Goal: Task Accomplishment & Management: Use online tool/utility

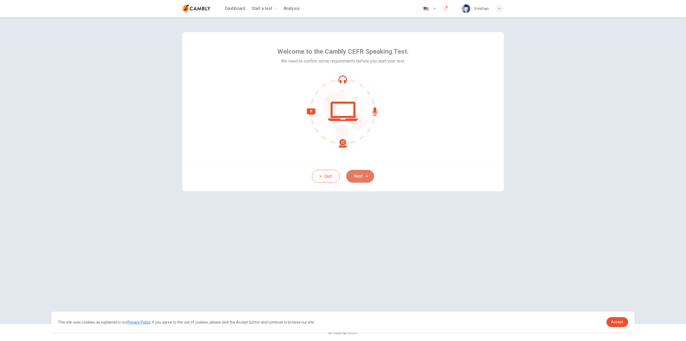
click at [357, 177] on button "Next" at bounding box center [360, 176] width 28 height 13
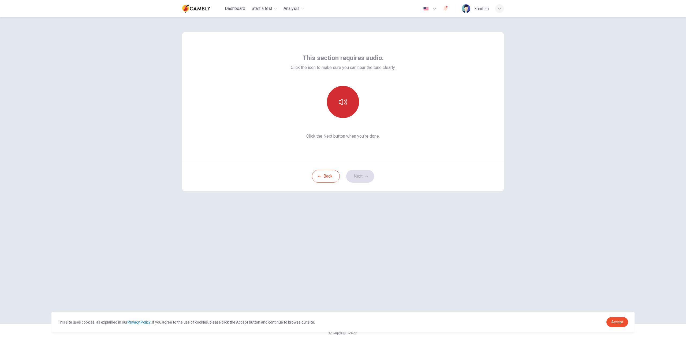
click at [345, 99] on icon "button" at bounding box center [343, 102] width 9 height 9
click at [364, 176] on button "Next" at bounding box center [360, 176] width 28 height 13
drag, startPoint x: 348, startPoint y: 105, endPoint x: 401, endPoint y: 137, distance: 62.1
click at [348, 105] on h6 "Record" at bounding box center [343, 106] width 12 height 6
click at [352, 105] on div "Stop" at bounding box center [343, 102] width 32 height 32
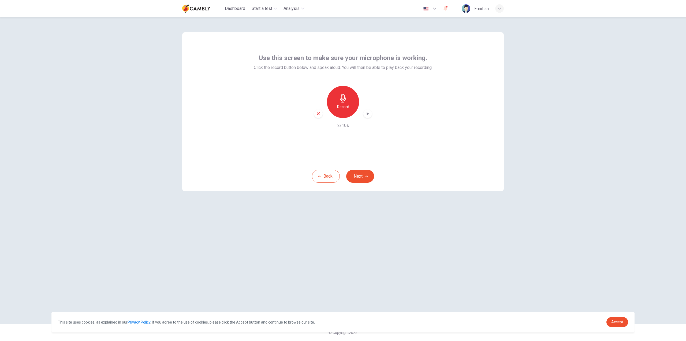
click at [368, 117] on div "button" at bounding box center [367, 113] width 9 height 9
click at [361, 173] on button "Next" at bounding box center [360, 176] width 28 height 13
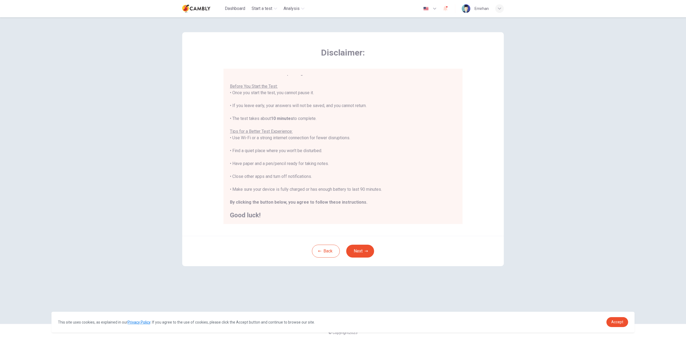
scroll to position [6, 0]
click at [359, 252] on button "Next" at bounding box center [360, 250] width 28 height 13
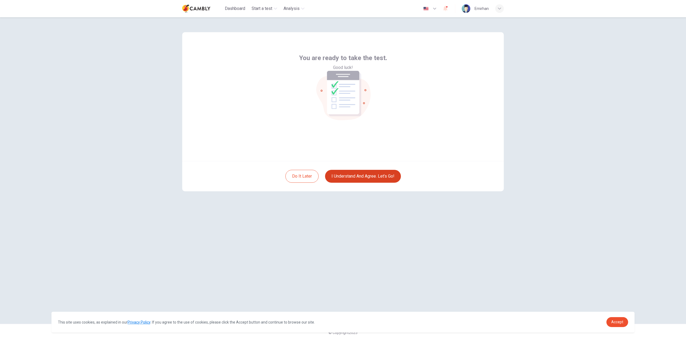
click at [368, 180] on button "I understand and agree. Let’s go!" at bounding box center [363, 176] width 76 height 13
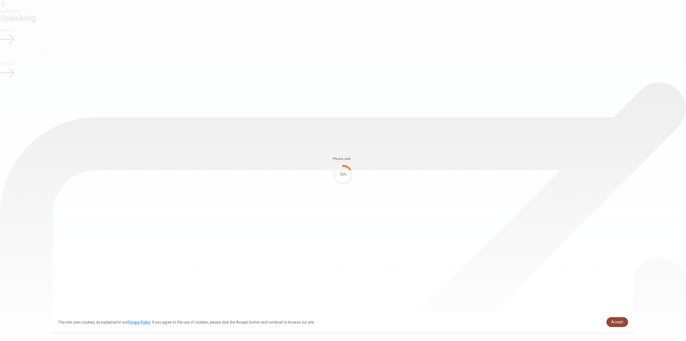
click at [614, 320] on span "Accept" at bounding box center [617, 321] width 12 height 4
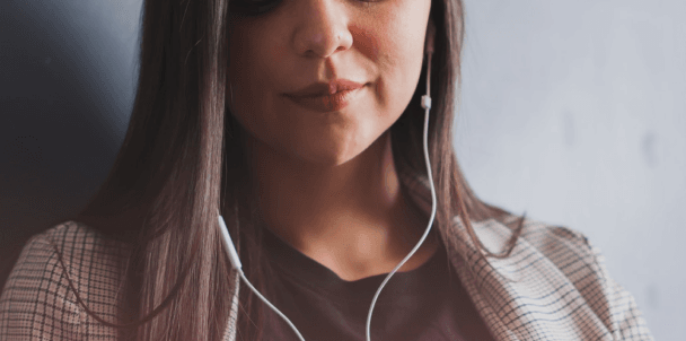
click at [555, 82] on div "The Speaking Test will begin soon. Use a headset if available (recommended for …" at bounding box center [343, 82] width 686 height 0
click at [396, 222] on img at bounding box center [343, 170] width 686 height 341
click at [1, 26] on icon "button" at bounding box center [1, 26] width 0 height 0
click at [471, 82] on div "The Speaking Test will begin soon. Use a headset if available (recommended for …" at bounding box center [343, 82] width 686 height 0
click at [15, 28] on button "Continue" at bounding box center [7, 38] width 15 height 20
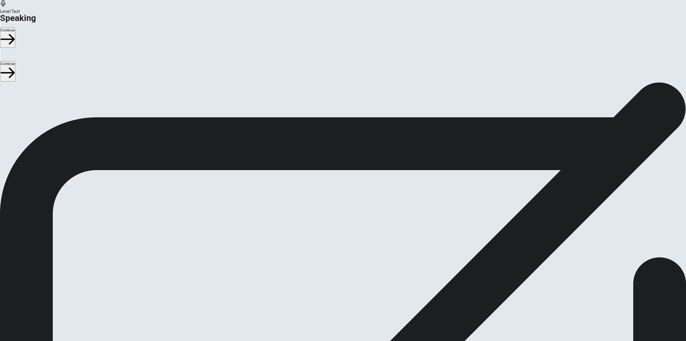
click at [353, 229] on span "Stop Recording" at bounding box center [343, 235] width 19 height 12
click at [342, 193] on icon "Play Audio" at bounding box center [339, 196] width 5 height 6
click at [15, 28] on button "Continue" at bounding box center [7, 38] width 15 height 20
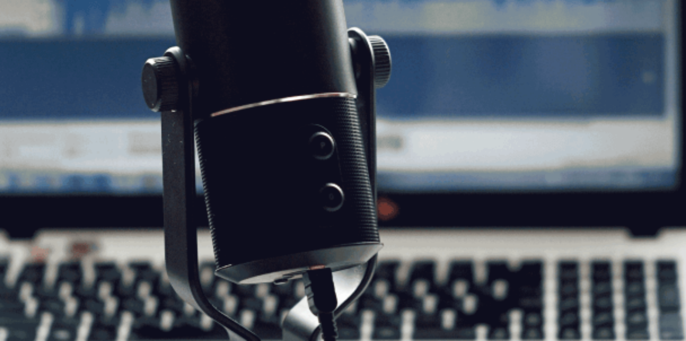
click at [197, 139] on span "The Speaking Test will start now. There are 3 questions in this section. Import…" at bounding box center [98, 114] width 197 height 50
click at [15, 28] on button "Continue" at bounding box center [7, 38] width 15 height 20
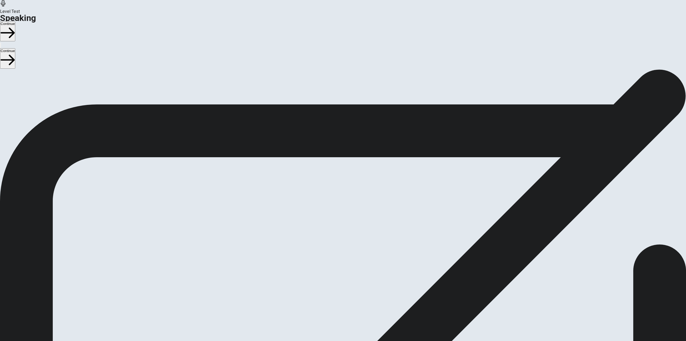
click at [15, 21] on button "Continue" at bounding box center [7, 31] width 15 height 20
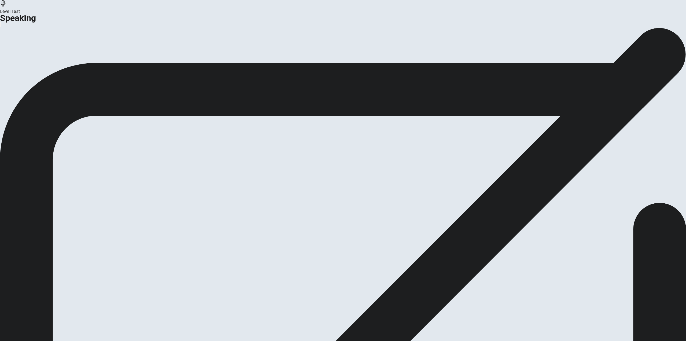
click at [346, 68] on div "Analysis Continue" at bounding box center [343, 64] width 686 height 8
click at [43, 67] on button "Continue" at bounding box center [32, 63] width 22 height 7
